Goal: Find specific page/section: Find specific page/section

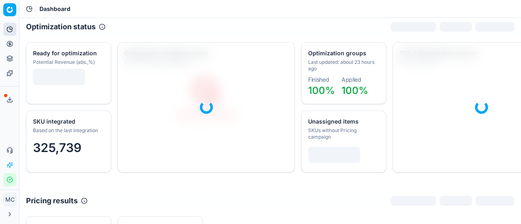
drag, startPoint x: 9, startPoint y: 46, endPoint x: 16, endPoint y: 47, distance: 7.0
click at [9, 46] on icon at bounding box center [10, 44] width 7 height 7
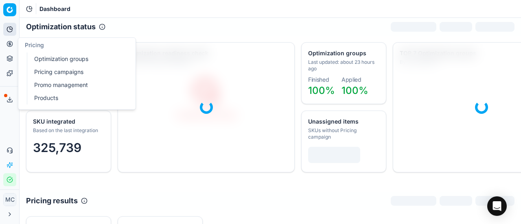
drag, startPoint x: 34, startPoint y: 59, endPoint x: 64, endPoint y: 51, distance: 31.2
click at [34, 59] on link "Optimization groups" at bounding box center [78, 58] width 95 height 11
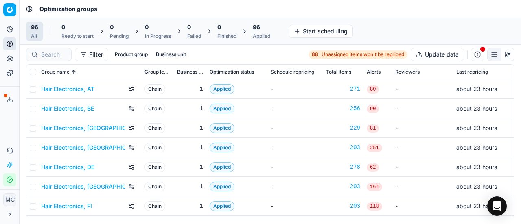
click at [70, 87] on link "Hair Electronics, AT" at bounding box center [67, 89] width 53 height 8
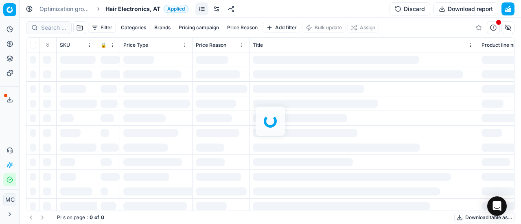
click at [114, 8] on span "Hair Electronics, AT" at bounding box center [132, 9] width 55 height 8
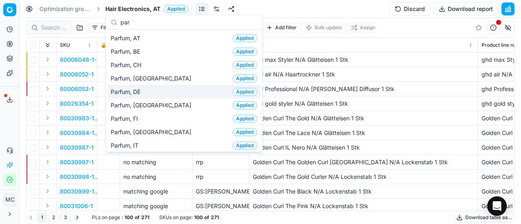
type input "par"
drag, startPoint x: 146, startPoint y: 92, endPoint x: 77, endPoint y: 14, distance: 104.6
click at [147, 92] on div "Parfum, DE Applied" at bounding box center [183, 91] width 153 height 13
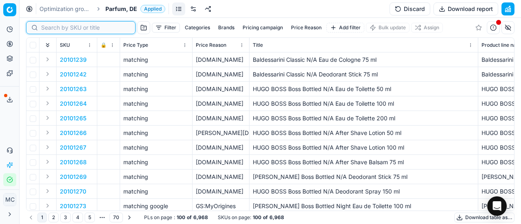
click at [54, 28] on input at bounding box center [85, 28] width 89 height 8
paste input "20130159"
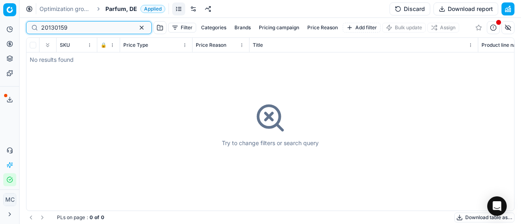
type input "20130159"
click at [48, 60] on div "Try to change filters or search query" at bounding box center [269, 124] width 487 height 173
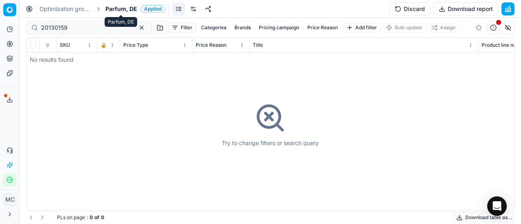
click at [119, 8] on span "Parfum, DE" at bounding box center [121, 9] width 32 height 8
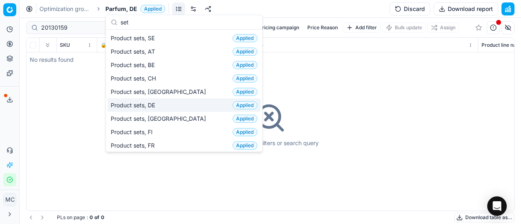
type input "set"
click at [159, 105] on div "Product sets, DE Applied" at bounding box center [183, 104] width 153 height 13
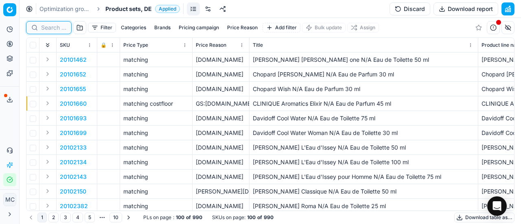
click at [54, 28] on input at bounding box center [53, 28] width 25 height 8
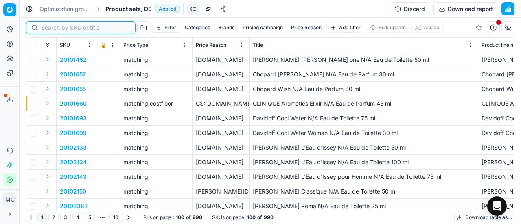
paste input "20130159"
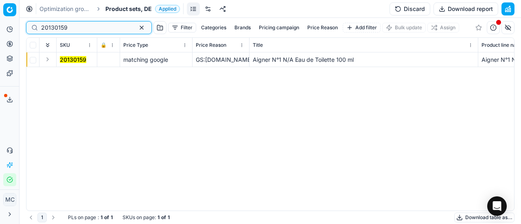
type input "20130159"
click at [46, 58] on button "Expand" at bounding box center [48, 60] width 10 height 10
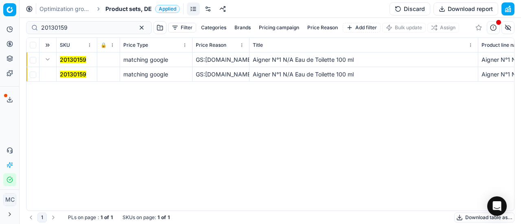
click at [69, 76] on mark "20130159" at bounding box center [73, 74] width 26 height 7
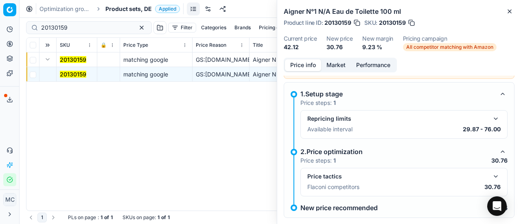
scroll to position [37, 0]
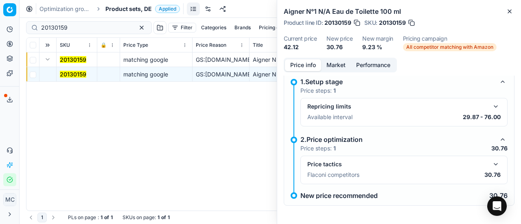
click at [491, 164] on button "button" at bounding box center [496, 164] width 10 height 10
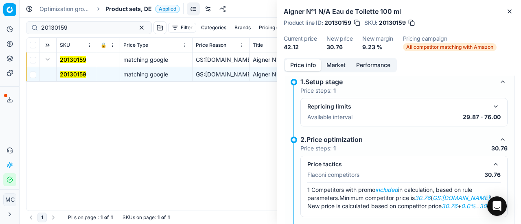
click at [338, 65] on button "Market" at bounding box center [336, 65] width 30 height 12
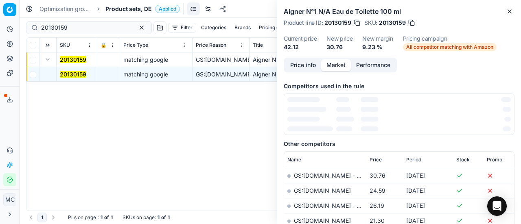
scroll to position [98, 0]
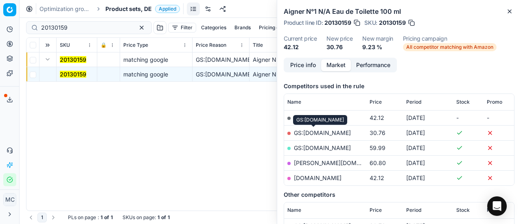
click at [318, 131] on link "GS:[DOMAIN_NAME]" at bounding box center [322, 132] width 57 height 7
click at [296, 68] on button "Price info" at bounding box center [303, 65] width 36 height 12
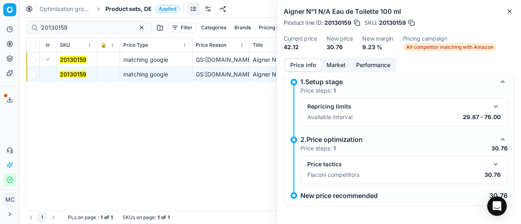
click at [491, 163] on button "button" at bounding box center [496, 164] width 10 height 10
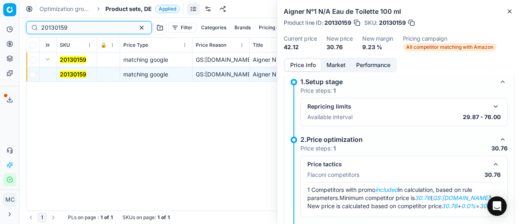
drag, startPoint x: 86, startPoint y: 25, endPoint x: 0, endPoint y: 13, distance: 86.7
click at [0, 13] on div "Pricing platform Analytics Pricing Product portfolio Templates Export service 1…" at bounding box center [260, 112] width 521 height 224
click at [133, 6] on span "Product sets, DE" at bounding box center [128, 9] width 46 height 8
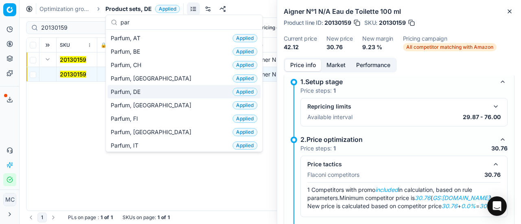
type input "par"
click at [143, 95] on div "Parfum, DE Applied" at bounding box center [183, 91] width 153 height 13
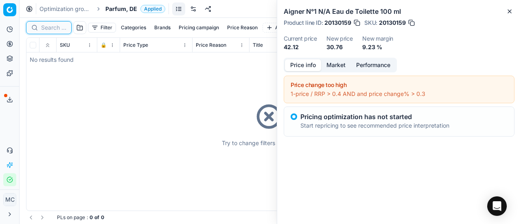
click at [55, 26] on input at bounding box center [53, 28] width 25 height 8
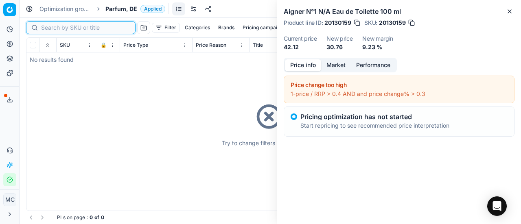
paste input "80018374-250"
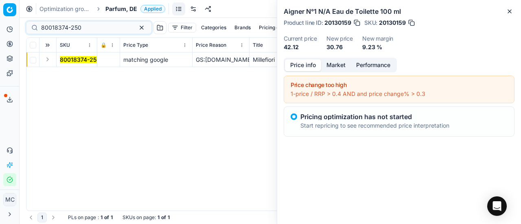
drag, startPoint x: 46, startPoint y: 61, endPoint x: 63, endPoint y: 65, distance: 17.2
click at [46, 61] on button "Expand" at bounding box center [48, 60] width 10 height 10
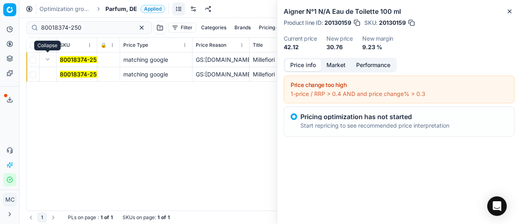
click at [74, 69] on td "80018374-250" at bounding box center [77, 74] width 41 height 15
click at [76, 73] on mark "80018374-250" at bounding box center [80, 74] width 40 height 7
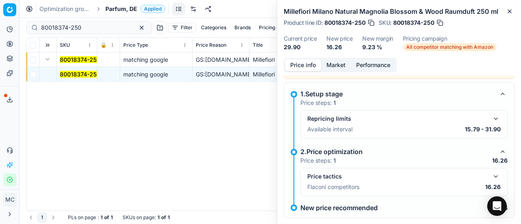
scroll to position [37, 0]
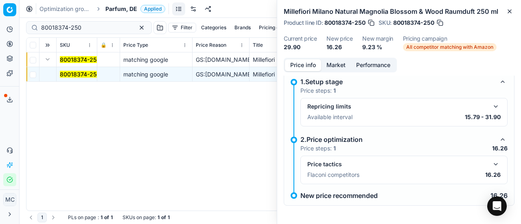
click at [491, 162] on button "button" at bounding box center [496, 164] width 10 height 10
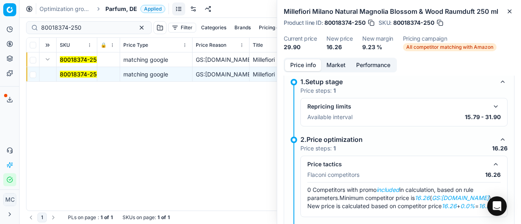
click at [331, 68] on button "Market" at bounding box center [336, 65] width 30 height 12
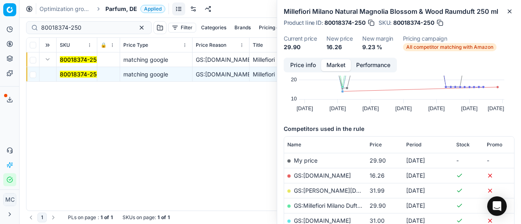
scroll to position [60, 0]
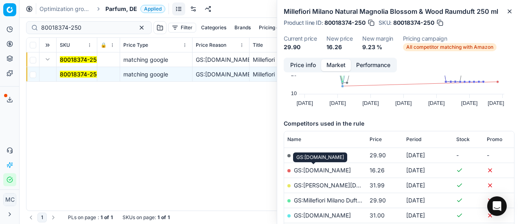
click at [313, 172] on link "GS:[DOMAIN_NAME]" at bounding box center [322, 170] width 57 height 7
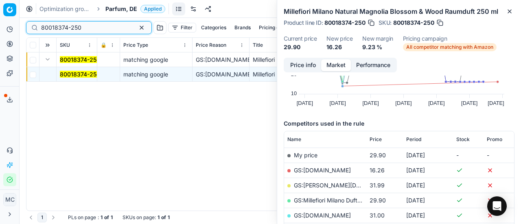
drag, startPoint x: 92, startPoint y: 25, endPoint x: 0, endPoint y: 11, distance: 93.4
click at [0, 13] on div "Pricing platform Analytics Pricing Product portfolio Templates Export service 1…" at bounding box center [260, 112] width 521 height 224
paste input "20104259"
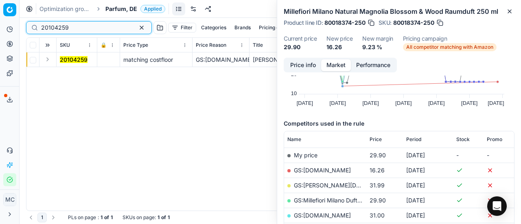
type input "20104259"
drag, startPoint x: 50, startPoint y: 60, endPoint x: 59, endPoint y: 64, distance: 9.8
click at [50, 60] on button "Expand" at bounding box center [48, 60] width 10 height 10
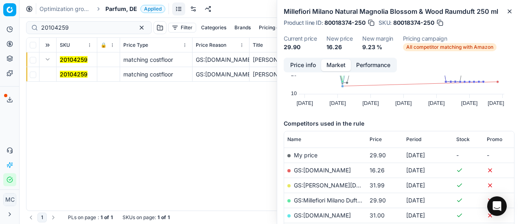
click at [83, 77] on mark "20104259" at bounding box center [74, 74] width 28 height 7
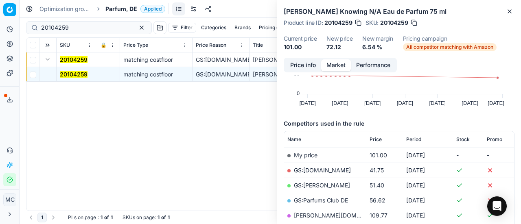
click at [294, 65] on button "Price info" at bounding box center [303, 65] width 36 height 12
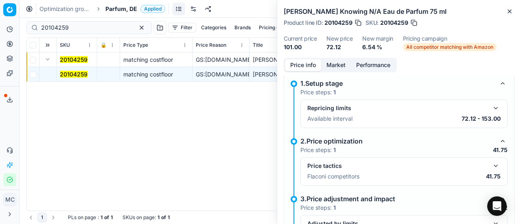
scroll to position [118, 0]
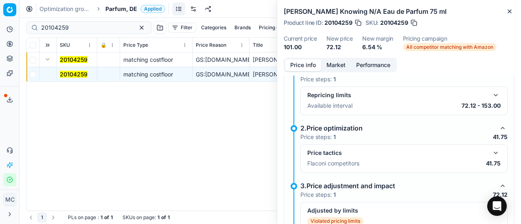
click at [491, 148] on button "button" at bounding box center [496, 153] width 10 height 10
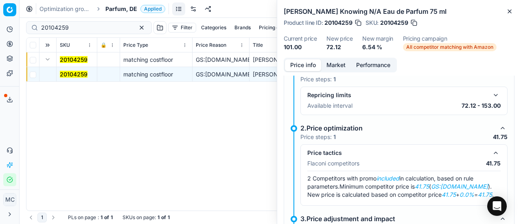
click at [336, 65] on button "Market" at bounding box center [336, 65] width 30 height 12
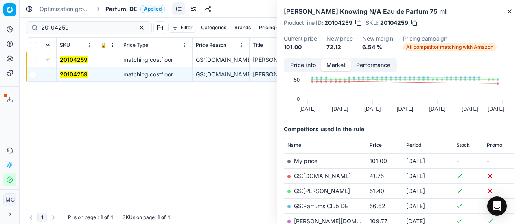
scroll to position [122, 0]
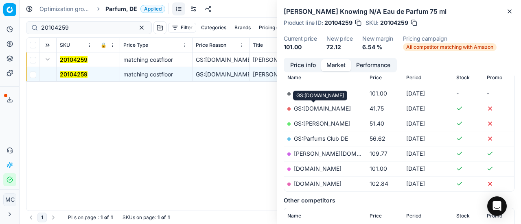
click at [316, 106] on link "GS:[DOMAIN_NAME]" at bounding box center [322, 108] width 57 height 7
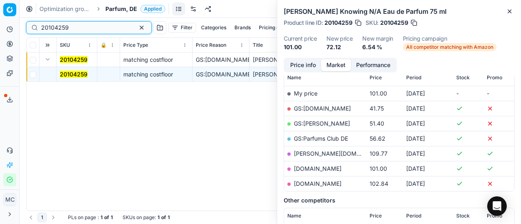
drag, startPoint x: 84, startPoint y: 26, endPoint x: 0, endPoint y: 13, distance: 85.2
click at [0, 18] on div "Pricing platform Analytics Pricing Product portfolio Templates Export service 1…" at bounding box center [260, 112] width 521 height 224
